Goal: Navigation & Orientation: Find specific page/section

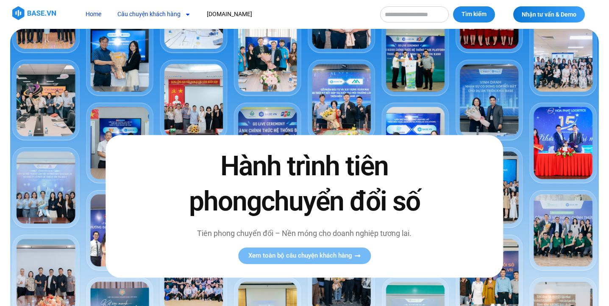
click at [150, 10] on link "Câu chuyện khách hàng" at bounding box center [154, 14] width 86 height 16
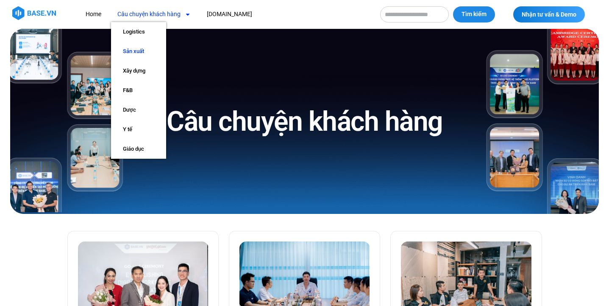
click at [145, 50] on link "Sản xuất" at bounding box center [138, 52] width 55 height 20
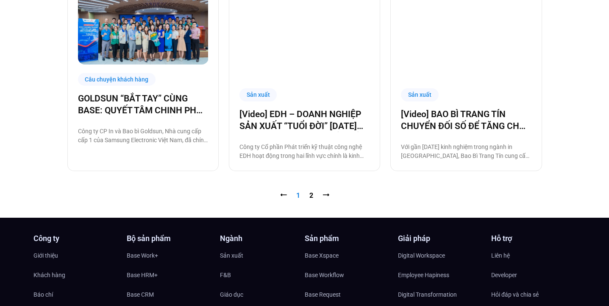
scroll to position [900, 0]
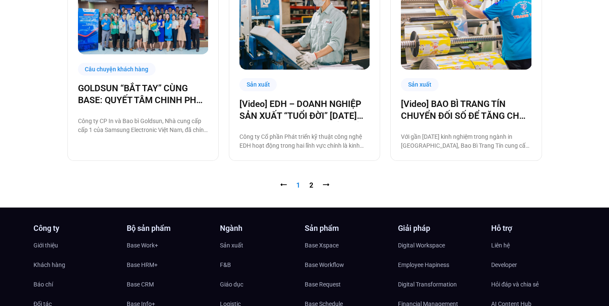
click at [308, 182] on nav "⭠ Trang 1 Trang 2 ⭢" at bounding box center [304, 185] width 475 height 10
click at [314, 184] on nav "⭠ Trang 1 Trang 2 ⭢" at bounding box center [304, 185] width 475 height 10
click at [311, 186] on link "Trang 2" at bounding box center [311, 185] width 4 height 8
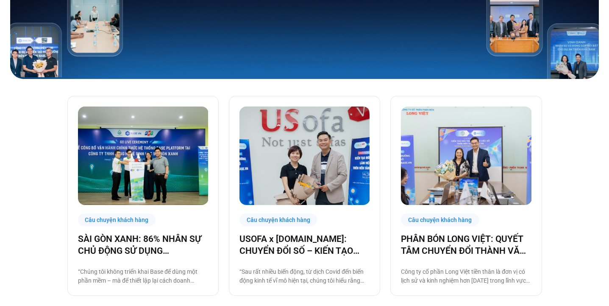
scroll to position [134, 0]
